Goal: Transaction & Acquisition: Purchase product/service

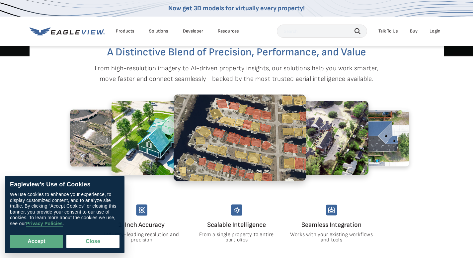
scroll to position [302, 0]
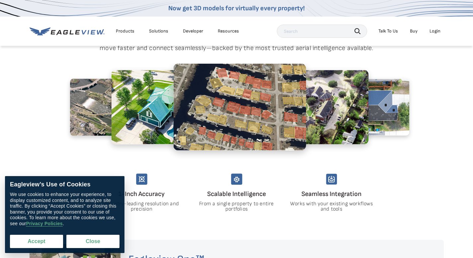
click at [28, 244] on button "Accept" at bounding box center [36, 241] width 53 height 13
checkbox input "true"
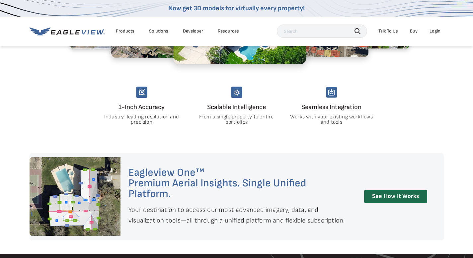
scroll to position [440, 0]
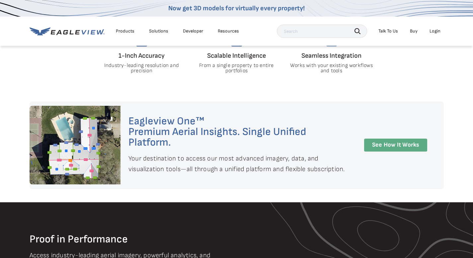
click at [387, 145] on link "See How It Works" at bounding box center [395, 145] width 63 height 13
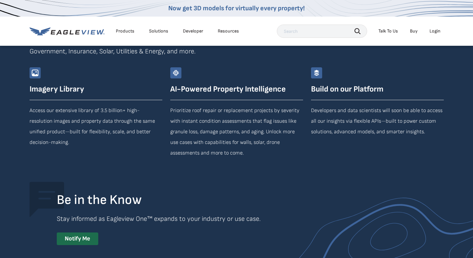
scroll to position [1218, 0]
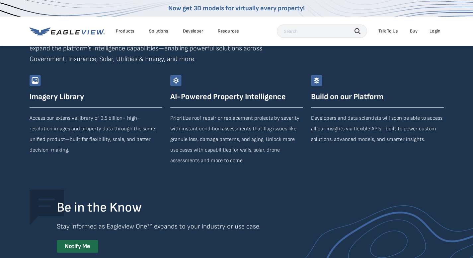
click at [125, 32] on div "Products" at bounding box center [125, 31] width 19 height 6
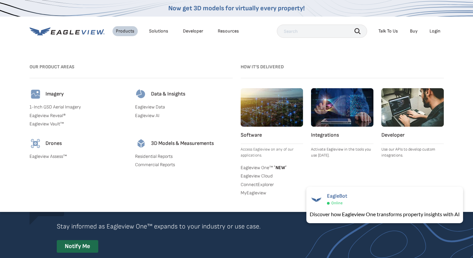
click at [155, 156] on link "Residential Reports" at bounding box center [184, 157] width 98 height 6
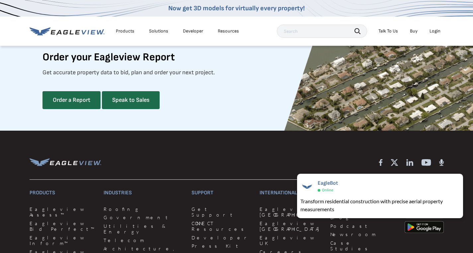
scroll to position [1518, 0]
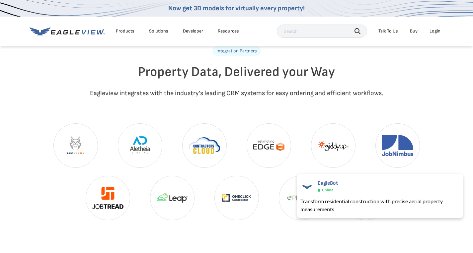
click at [320, 31] on input "text" at bounding box center [322, 31] width 90 height 13
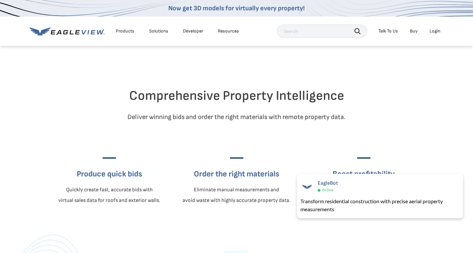
scroll to position [164, 0]
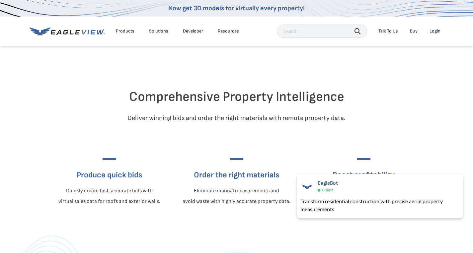
click at [126, 32] on div "Products" at bounding box center [125, 31] width 19 height 6
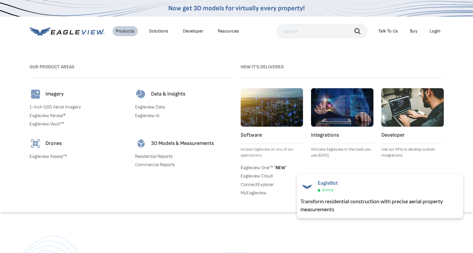
click at [149, 155] on link "Residential Reports" at bounding box center [184, 157] width 98 height 6
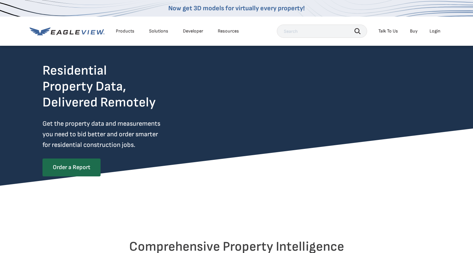
scroll to position [46, 0]
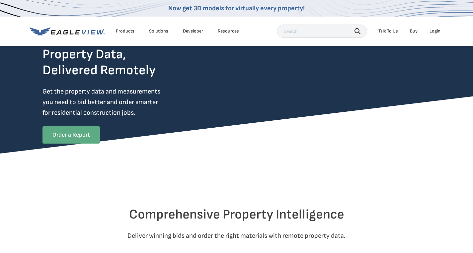
click at [73, 130] on link "Order a Report" at bounding box center [70, 134] width 57 height 17
